Goal: Task Accomplishment & Management: Use online tool/utility

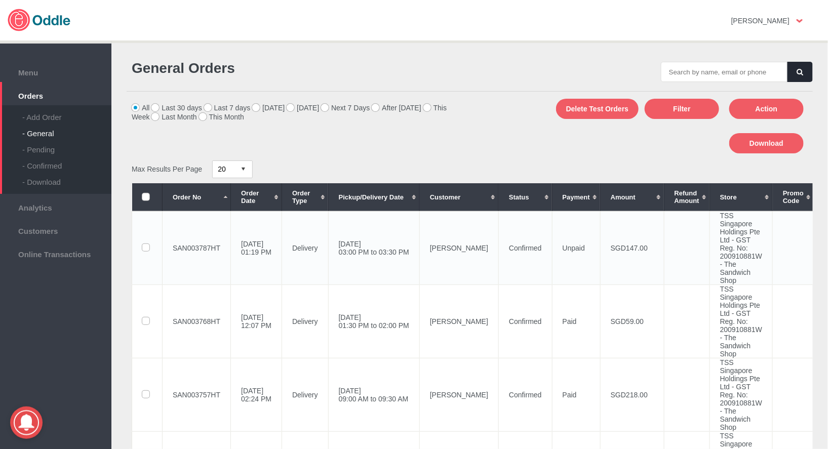
click at [212, 240] on td "SAN003787HT" at bounding box center [197, 247] width 68 height 73
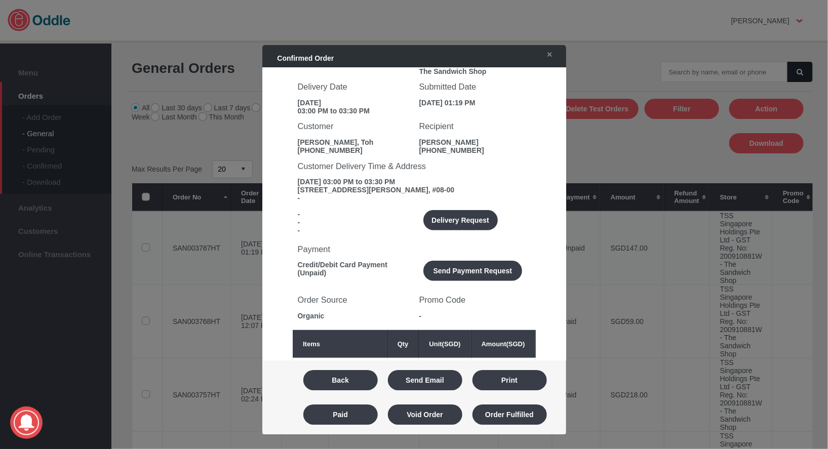
scroll to position [86, 0]
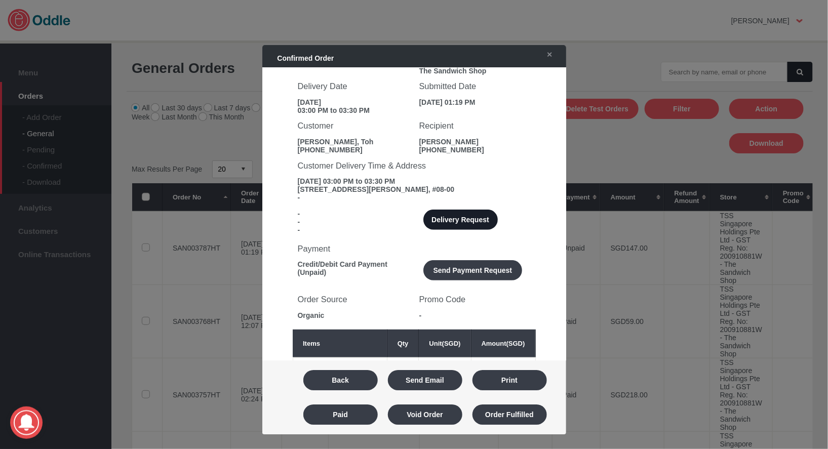
click at [465, 226] on button "Delivery Request" at bounding box center [460, 220] width 74 height 20
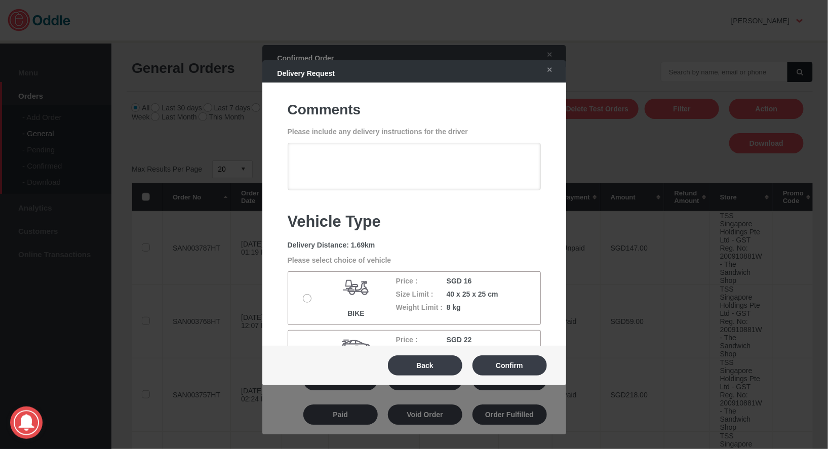
click at [308, 302] on label at bounding box center [308, 299] width 10 height 8
click at [0, 0] on input "radio" at bounding box center [0, 0] width 0 height 0
click at [503, 368] on button "Confirm" at bounding box center [509, 365] width 74 height 20
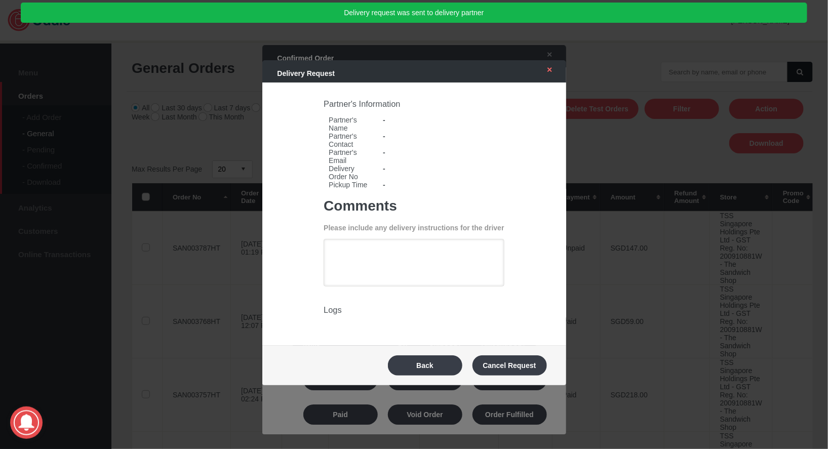
click at [550, 75] on link "✕" at bounding box center [547, 70] width 21 height 18
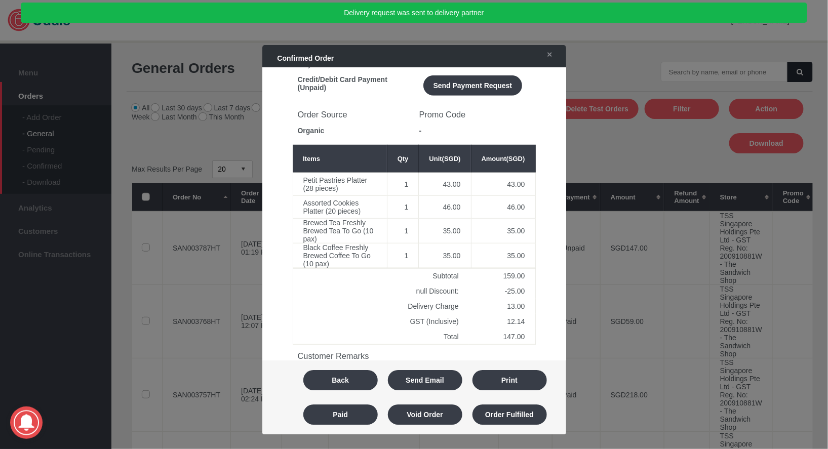
scroll to position [0, 0]
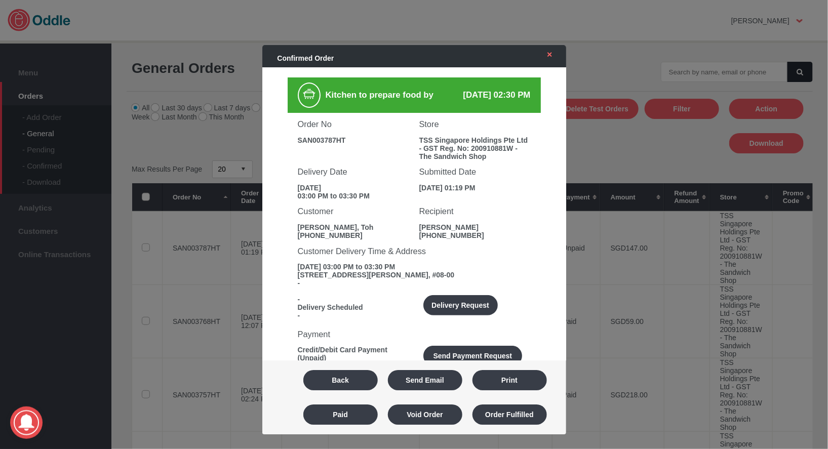
click at [555, 61] on link "✕" at bounding box center [547, 55] width 21 height 18
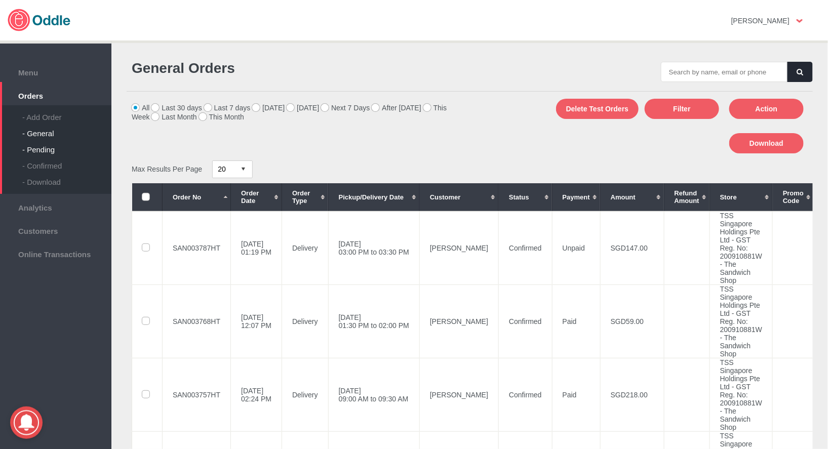
click at [31, 140] on div "- Pending" at bounding box center [66, 146] width 89 height 16
